Goal: Information Seeking & Learning: Learn about a topic

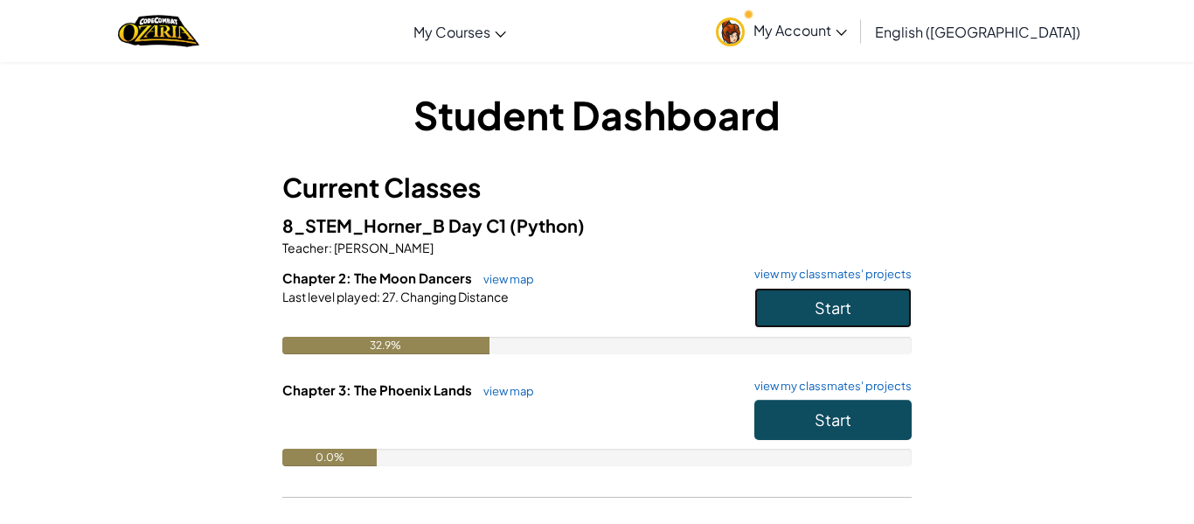
click at [832, 302] on span "Start" at bounding box center [833, 307] width 37 height 20
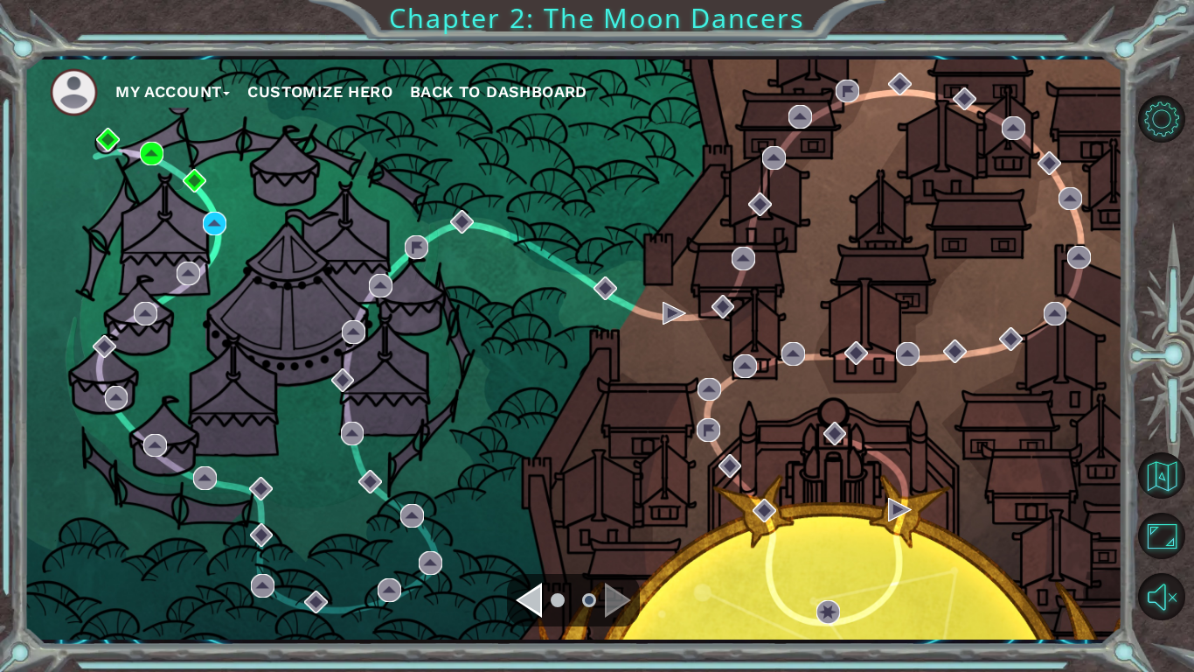
click at [205, 208] on div "My Account Customize Hero Back to Dashboard" at bounding box center [573, 349] width 1099 height 580
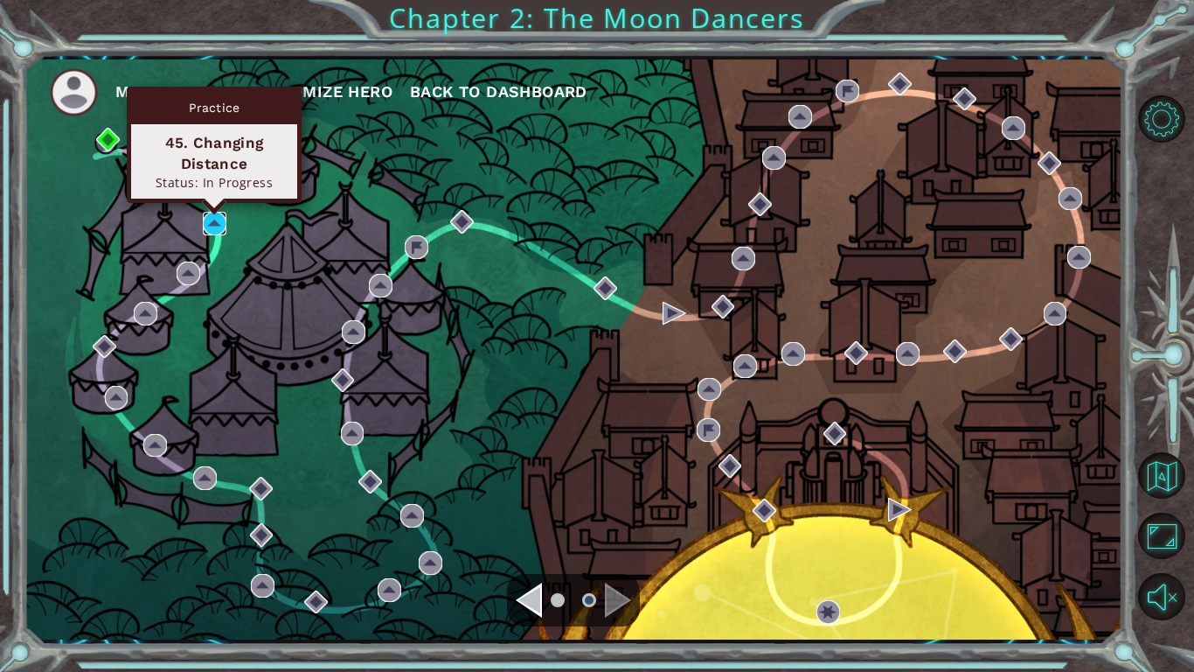
click at [214, 219] on img at bounding box center [215, 224] width 24 height 24
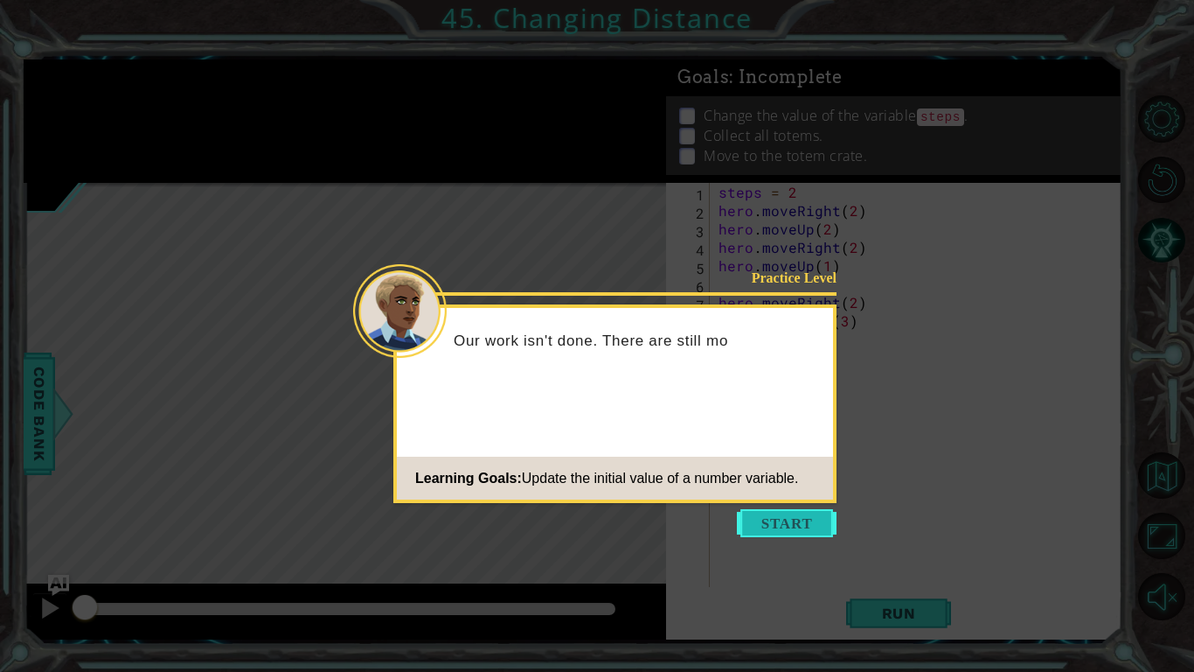
click at [813, 517] on button "Start" at bounding box center [787, 523] width 100 height 28
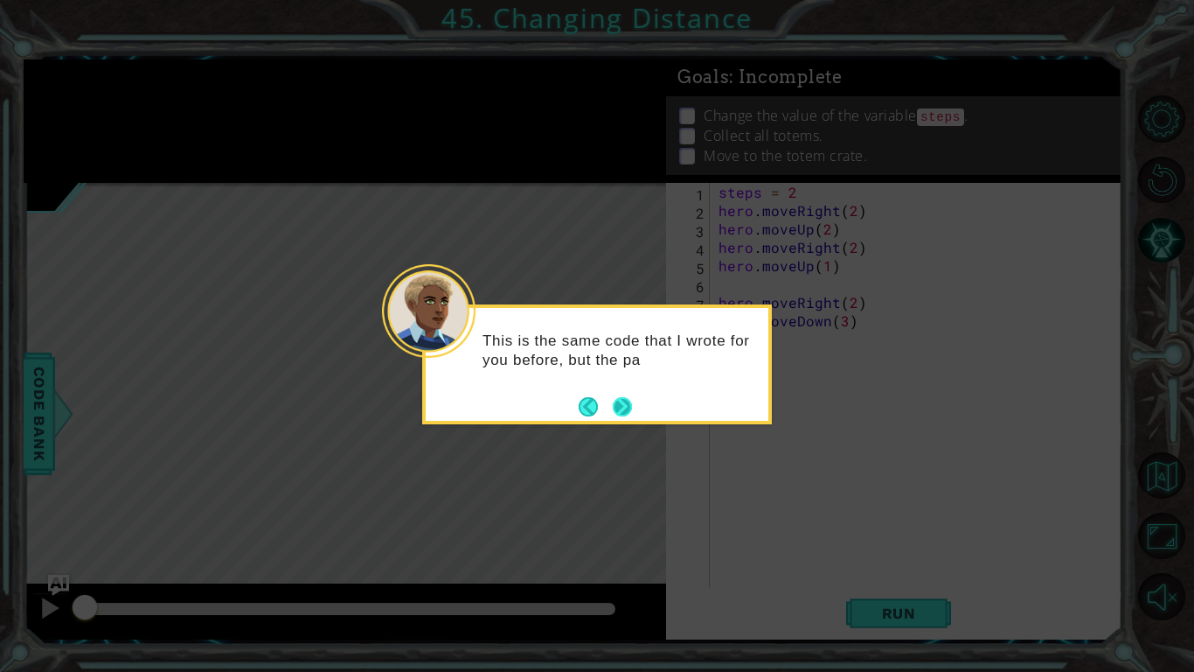
click at [628, 398] on button "Next" at bounding box center [623, 406] width 28 height 28
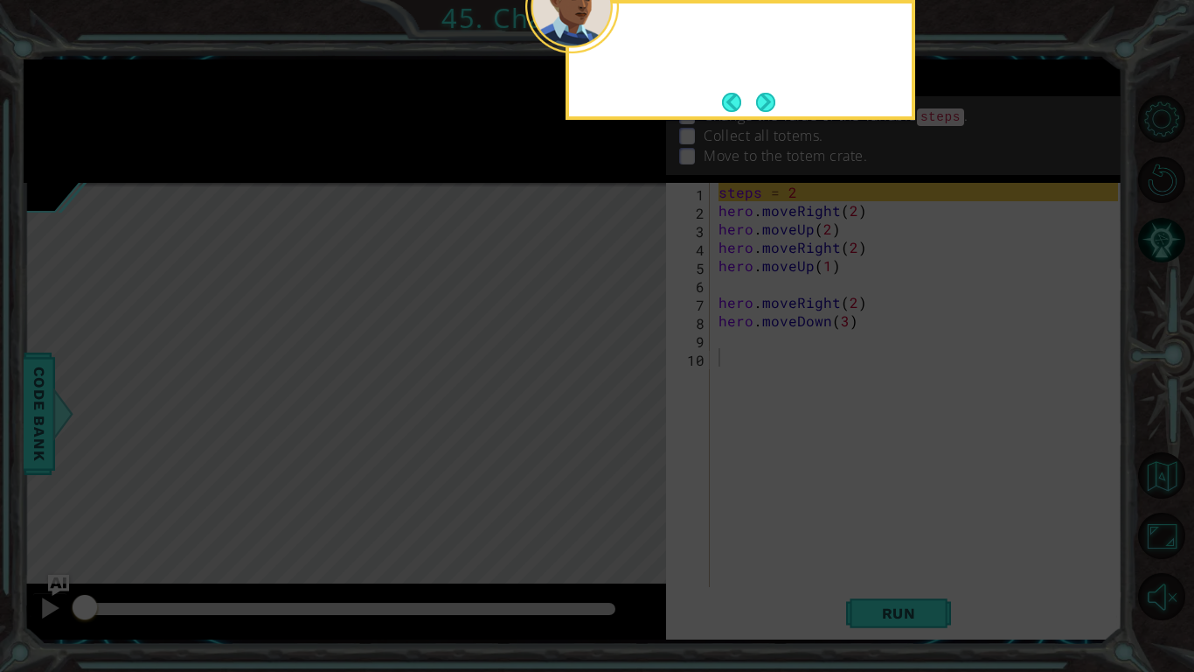
click at [628, 398] on icon at bounding box center [597, 108] width 1194 height 1126
click at [759, 101] on button "Next" at bounding box center [766, 102] width 32 height 32
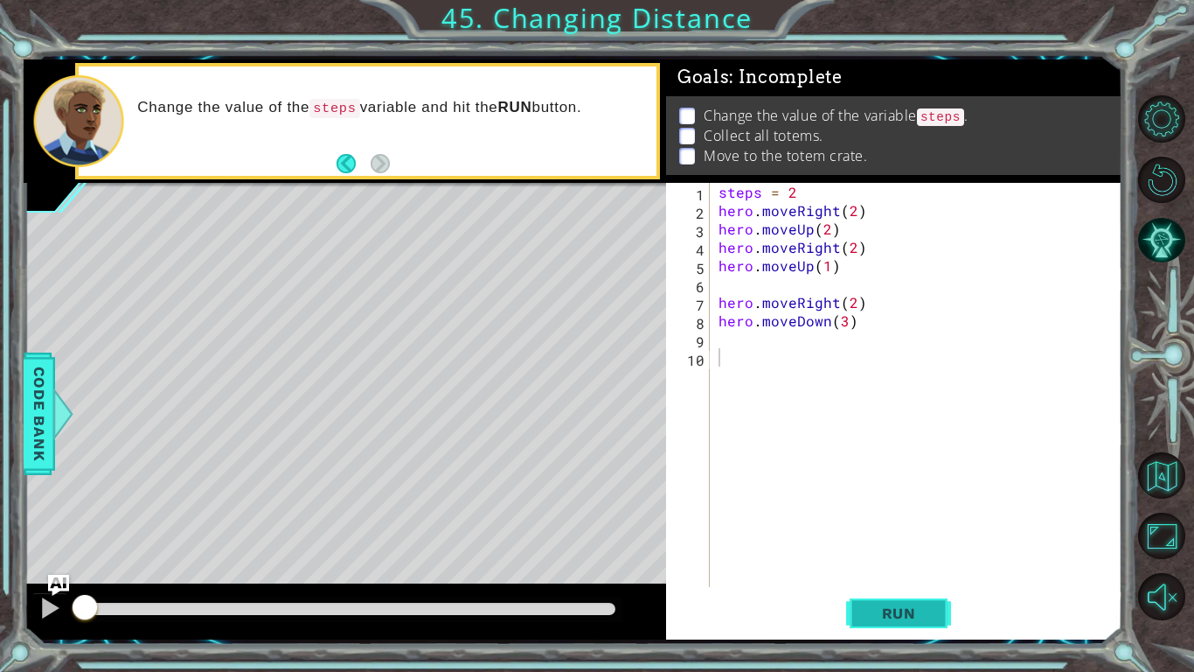
click at [902, 523] on button "Run" at bounding box center [898, 612] width 105 height 45
